Goal: Information Seeking & Learning: Check status

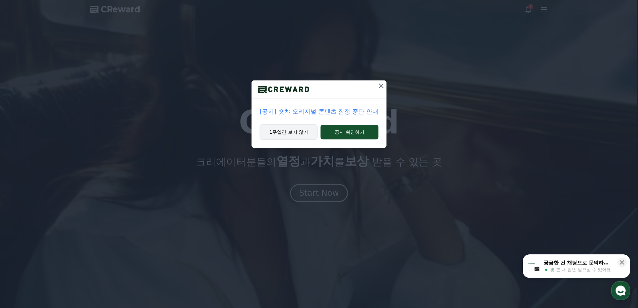
click at [288, 134] on button "1주일간 보지 않기" at bounding box center [288, 131] width 58 height 15
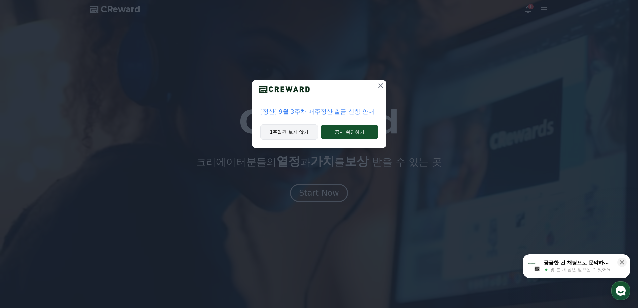
click at [294, 134] on button "1주일간 보지 않기" at bounding box center [289, 131] width 58 height 15
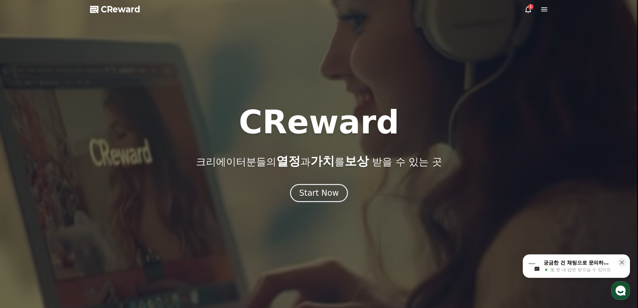
click at [531, 11] on icon at bounding box center [528, 9] width 8 height 8
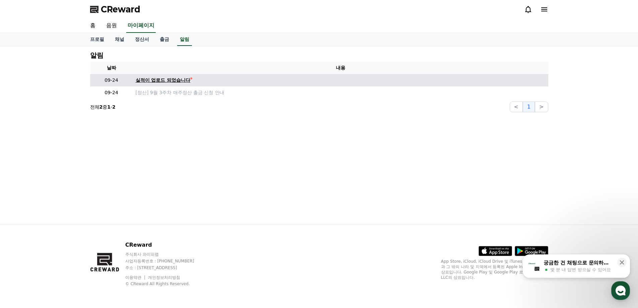
click at [198, 78] on link "실적이 업로드 되었습니다" at bounding box center [341, 80] width 410 height 7
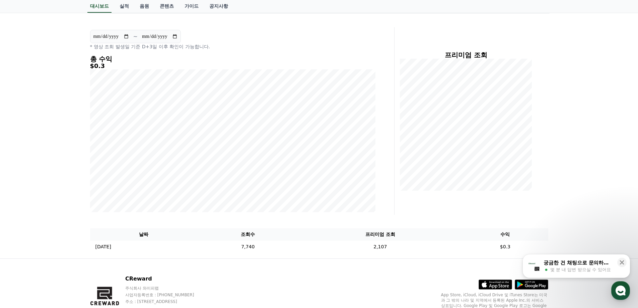
scroll to position [86, 0]
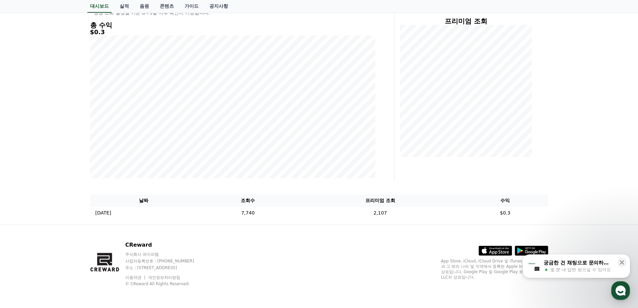
click at [44, 115] on div "**********" at bounding box center [319, 92] width 638 height 264
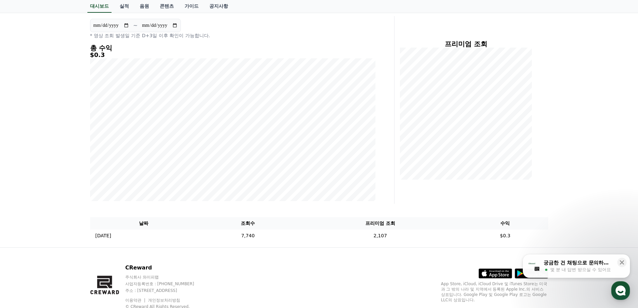
scroll to position [0, 0]
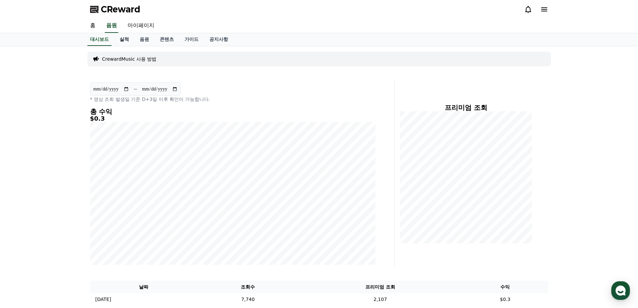
click at [127, 38] on link "실적" at bounding box center [124, 39] width 20 height 13
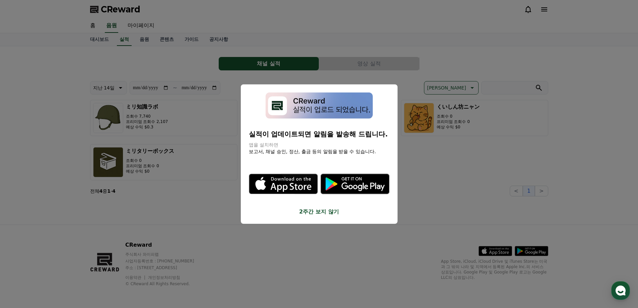
click at [504, 192] on button "close modal" at bounding box center [319, 154] width 638 height 308
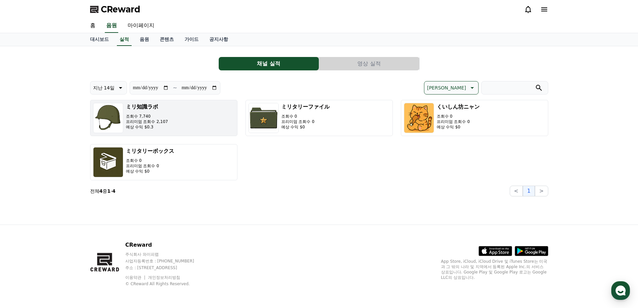
click at [180, 126] on button "ミリ知識ラボ 조회수 7,740 프리미엄 조회수 2,107 예상 수익 $0.3" at bounding box center [163, 118] width 147 height 36
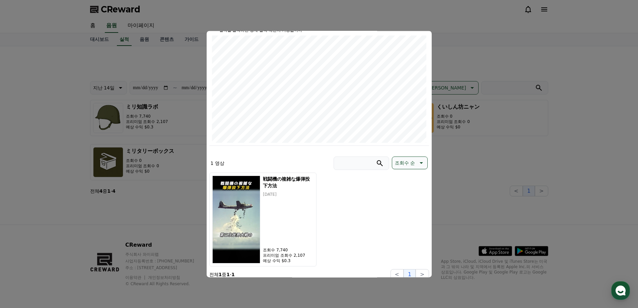
scroll to position [85, 0]
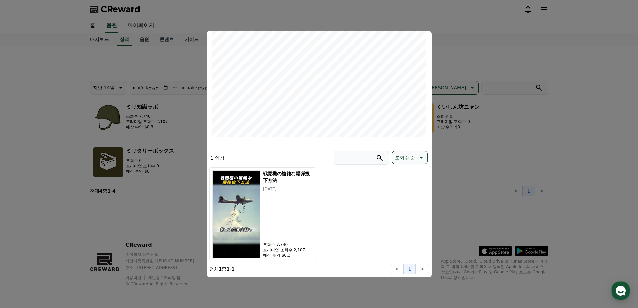
click at [362, 238] on div "戦闘機の複雑な爆弾投下方法 2025-09-23 조회수 7,740 프리미엄 조회수 2,107 예상 수익 $0.3" at bounding box center [319, 214] width 220 height 94
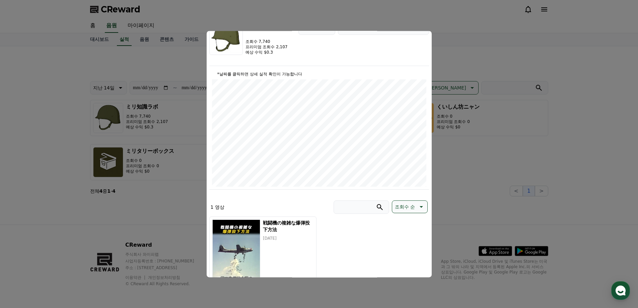
scroll to position [0, 0]
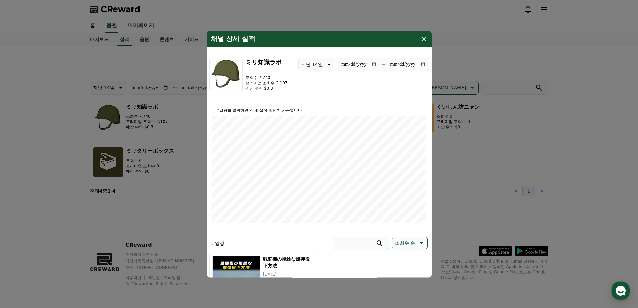
click at [426, 41] on icon "modal" at bounding box center [423, 39] width 8 height 8
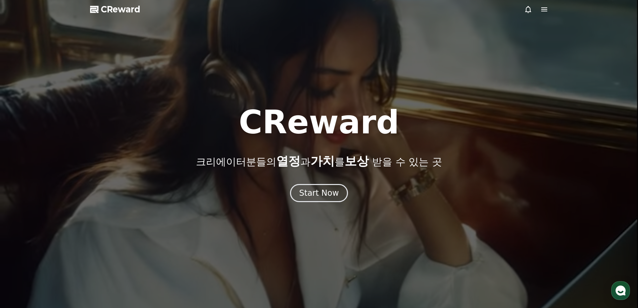
click at [549, 8] on div at bounding box center [319, 154] width 638 height 308
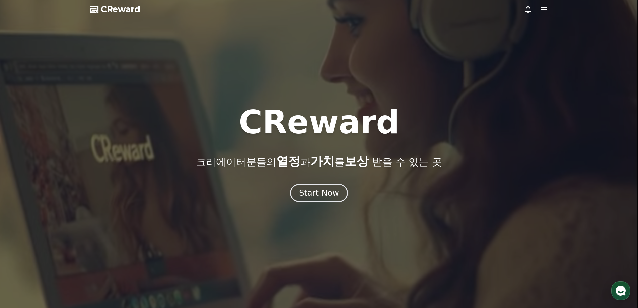
click at [547, 9] on icon at bounding box center [544, 9] width 8 height 8
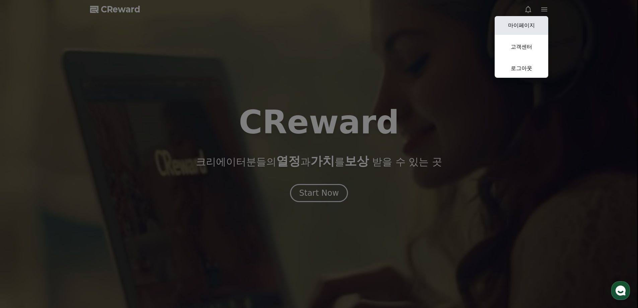
click at [533, 25] on link "마이페이지" at bounding box center [521, 25] width 54 height 19
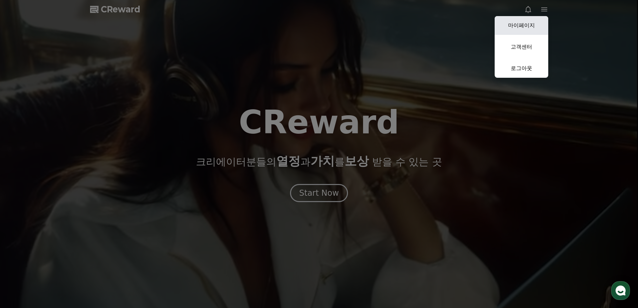
select select "**********"
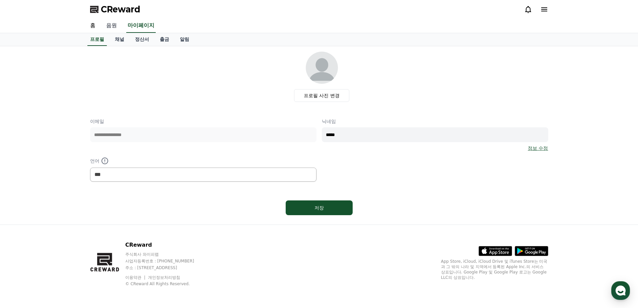
click at [112, 25] on link "음원" at bounding box center [111, 26] width 21 height 14
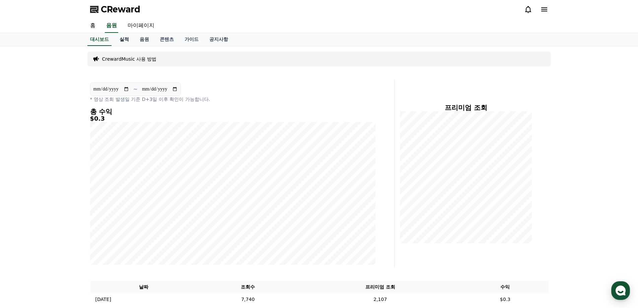
click at [121, 40] on link "실적" at bounding box center [124, 39] width 20 height 13
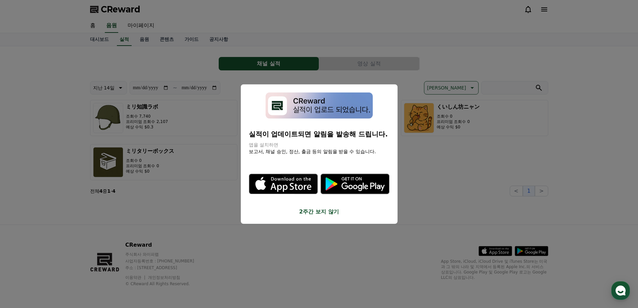
click at [565, 65] on button "close modal" at bounding box center [319, 154] width 638 height 308
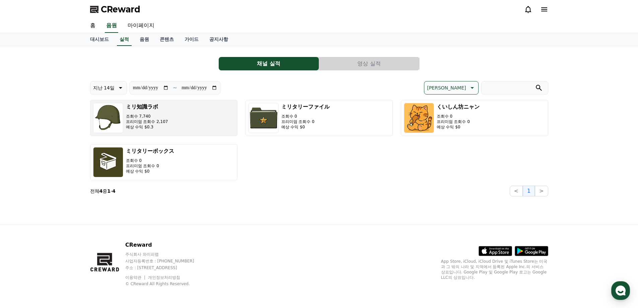
click at [191, 116] on button "ミリ知識ラボ 조회수 7,740 프리미엄 조회수 2,107 예상 수익 $0.3" at bounding box center [163, 118] width 147 height 36
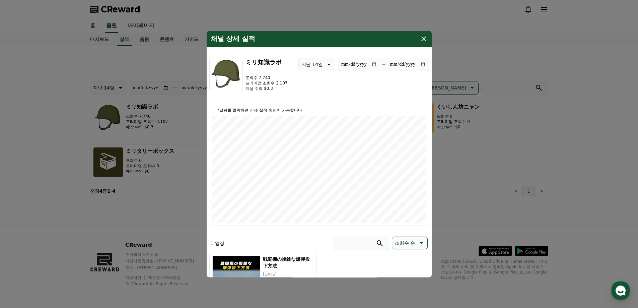
drag, startPoint x: 425, startPoint y: 39, endPoint x: 384, endPoint y: 29, distance: 42.5
click at [425, 40] on icon "modal" at bounding box center [423, 39] width 8 height 8
